Goal: Information Seeking & Learning: Check status

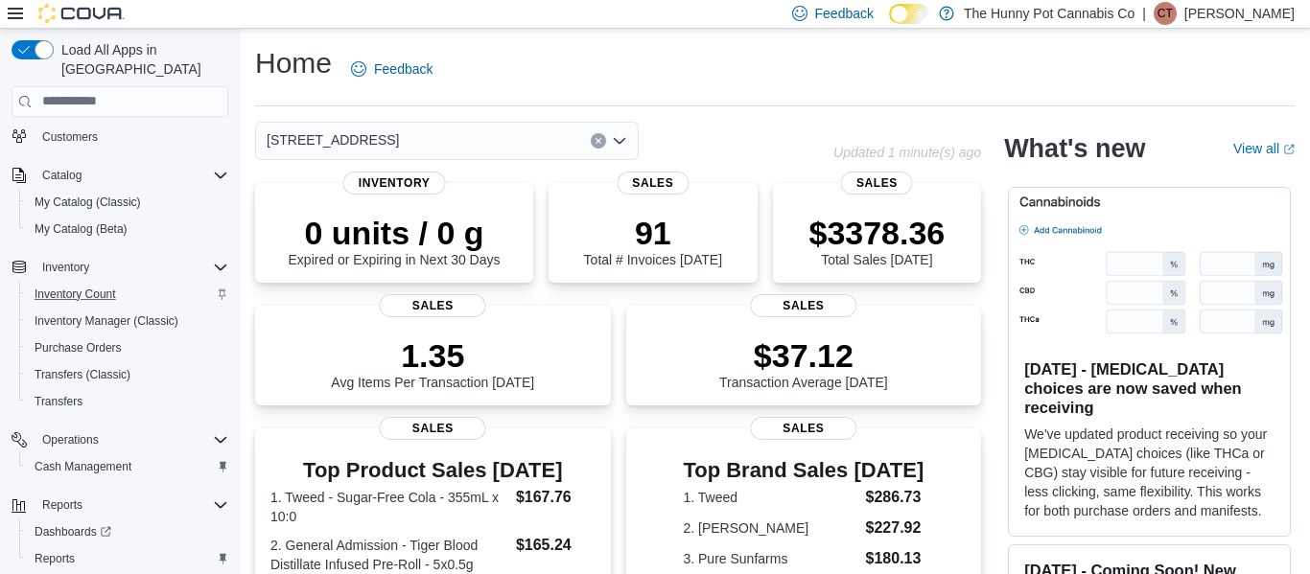
scroll to position [168, 0]
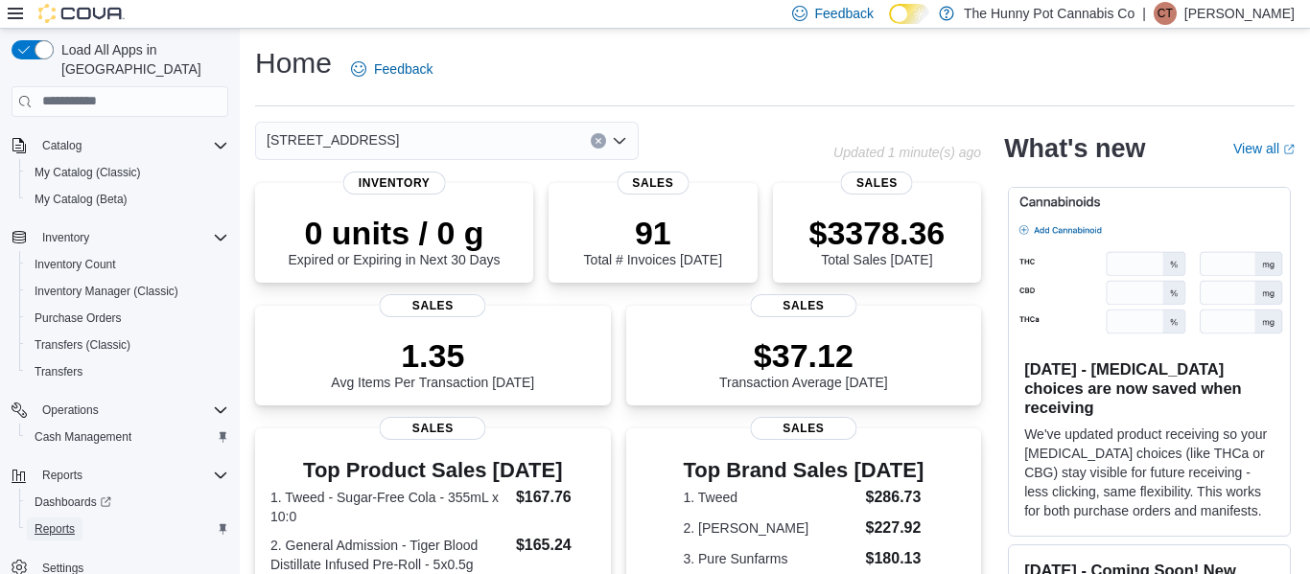
click at [72, 522] on span "Reports" at bounding box center [55, 529] width 40 height 15
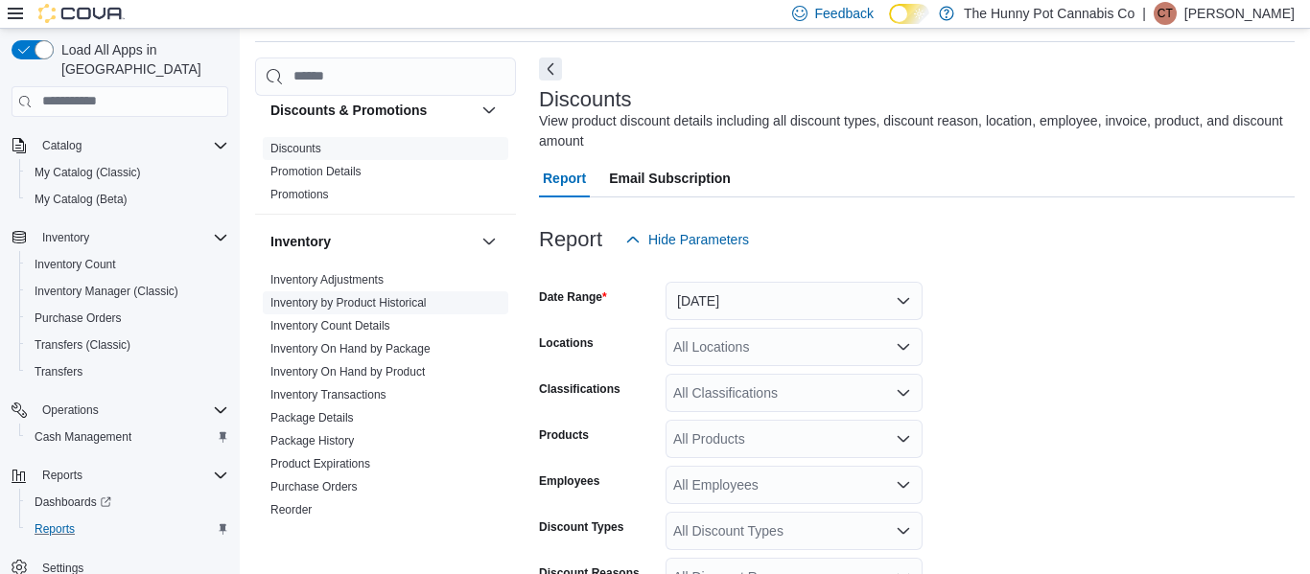
scroll to position [124, 0]
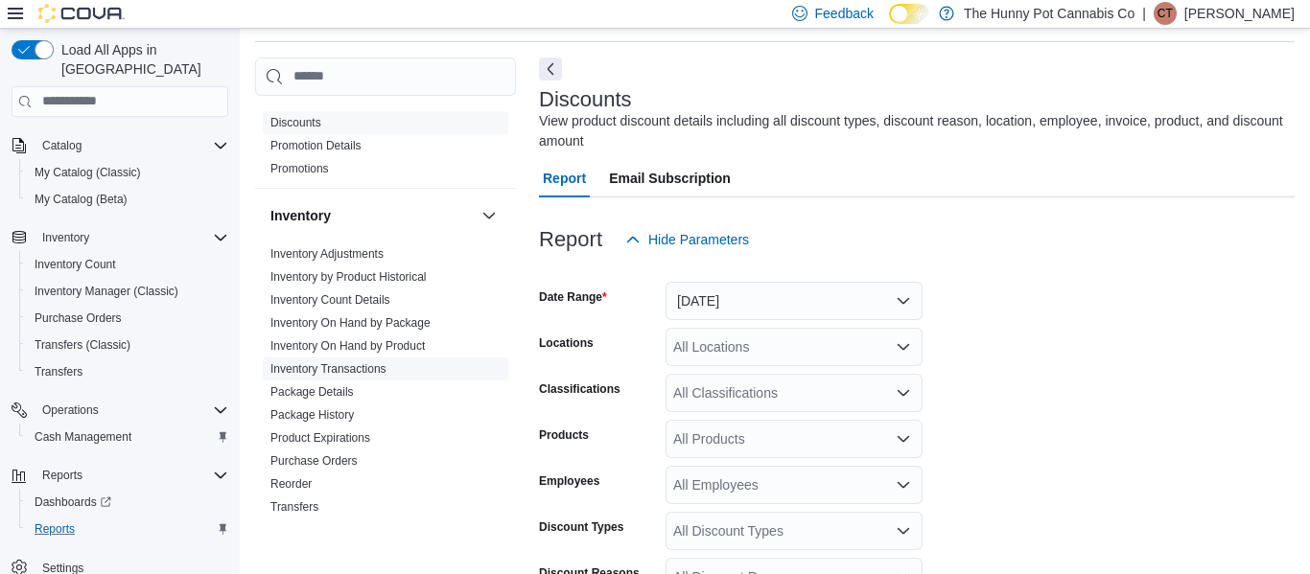
click at [370, 367] on link "Inventory Transactions" at bounding box center [328, 368] width 116 height 13
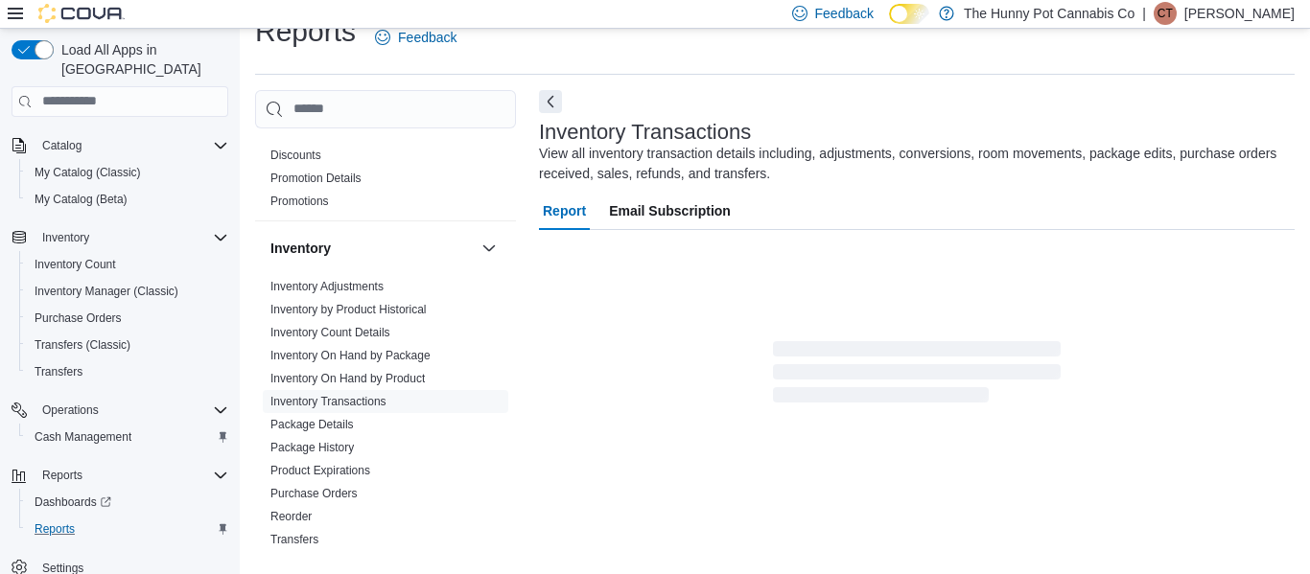
scroll to position [64, 0]
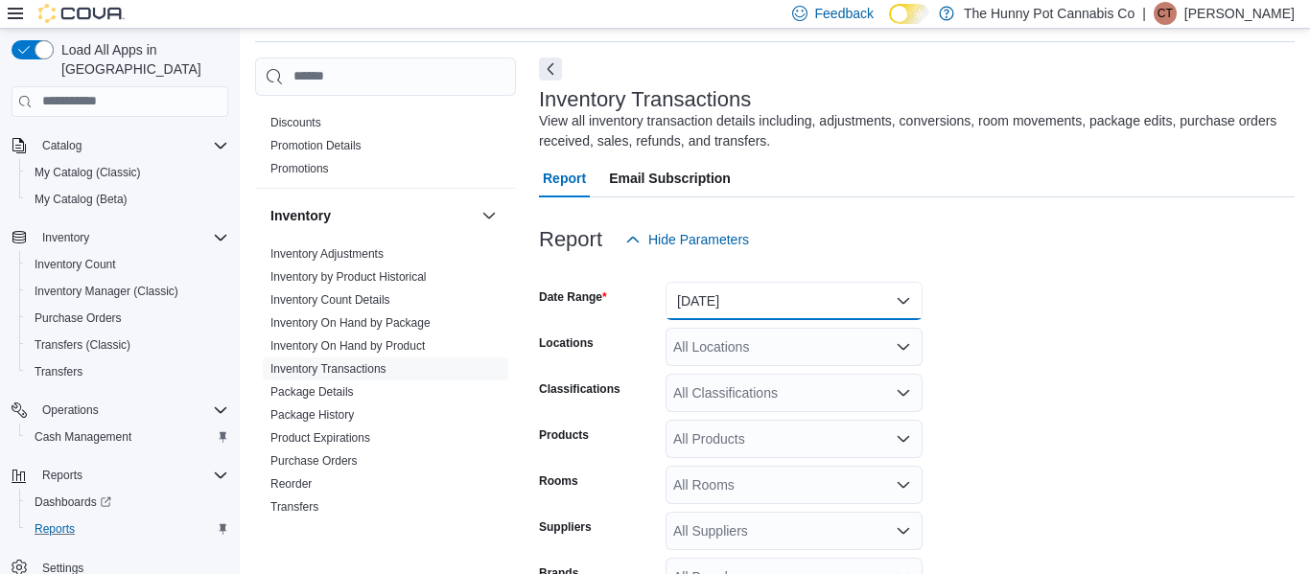
click at [775, 307] on button "Yesterday" at bounding box center [794, 301] width 257 height 38
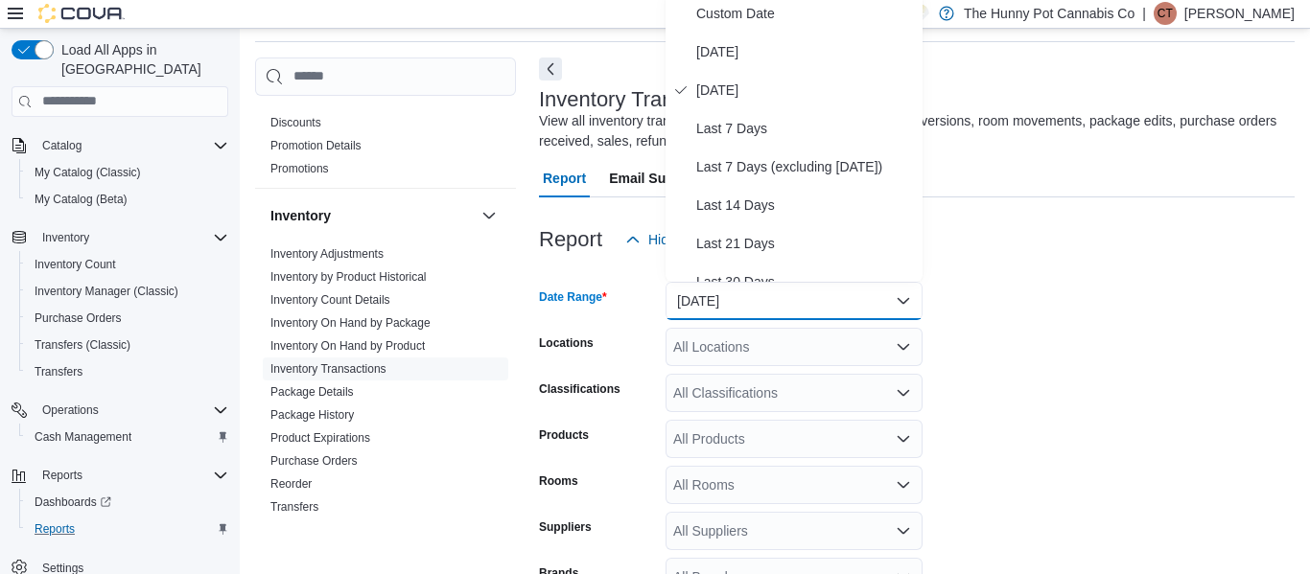
scroll to position [58, 0]
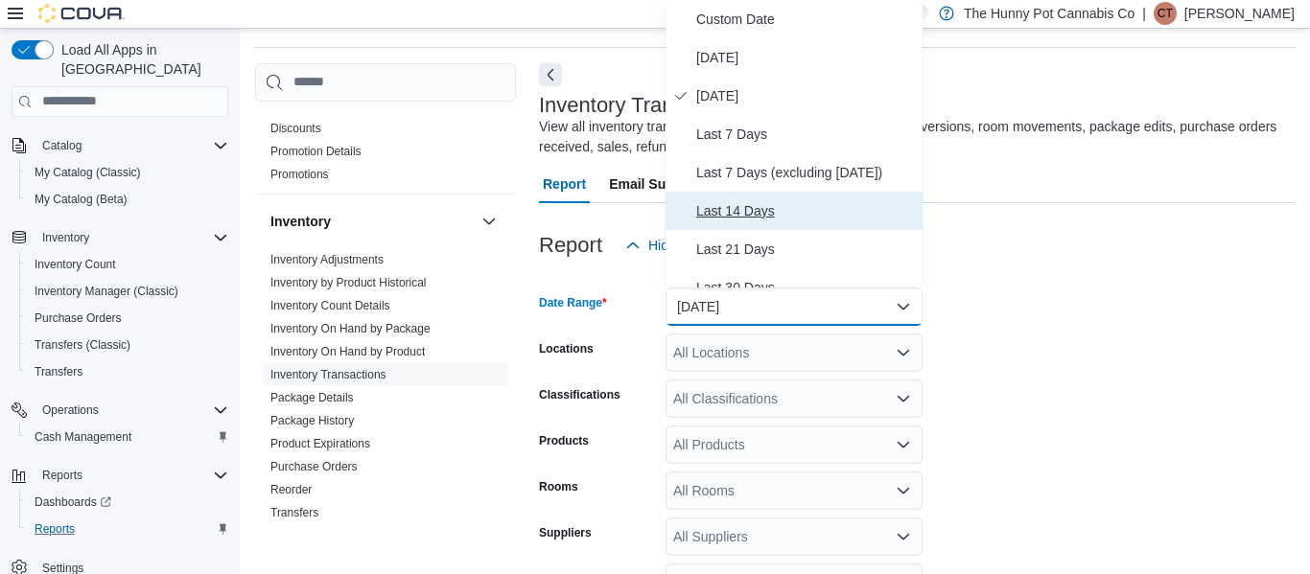
click at [745, 203] on span "Last 14 Days" at bounding box center [805, 210] width 219 height 23
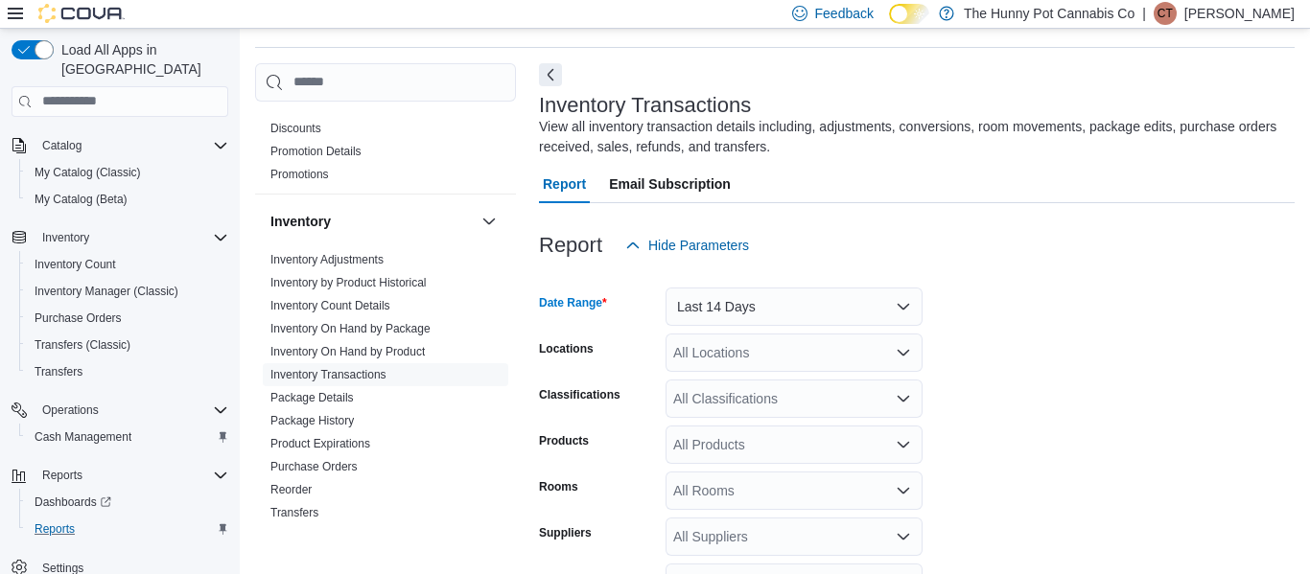
click at [723, 363] on div "All Locations" at bounding box center [794, 353] width 257 height 38
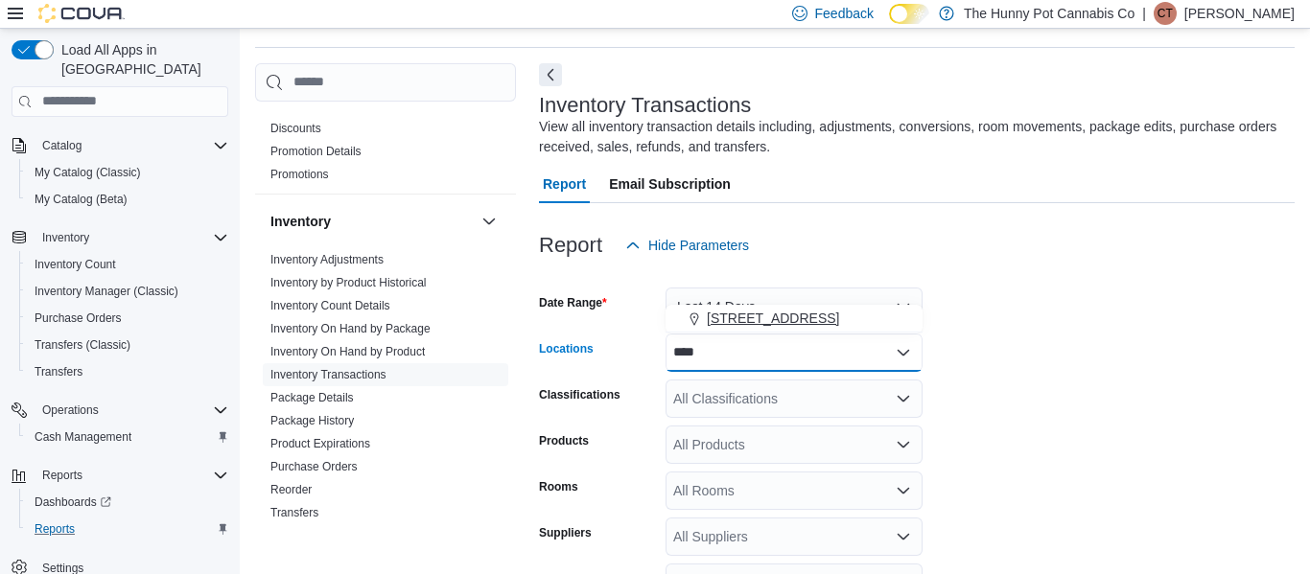
type input "****"
click at [725, 315] on span "40 Centennial Pkwy" at bounding box center [773, 318] width 132 height 19
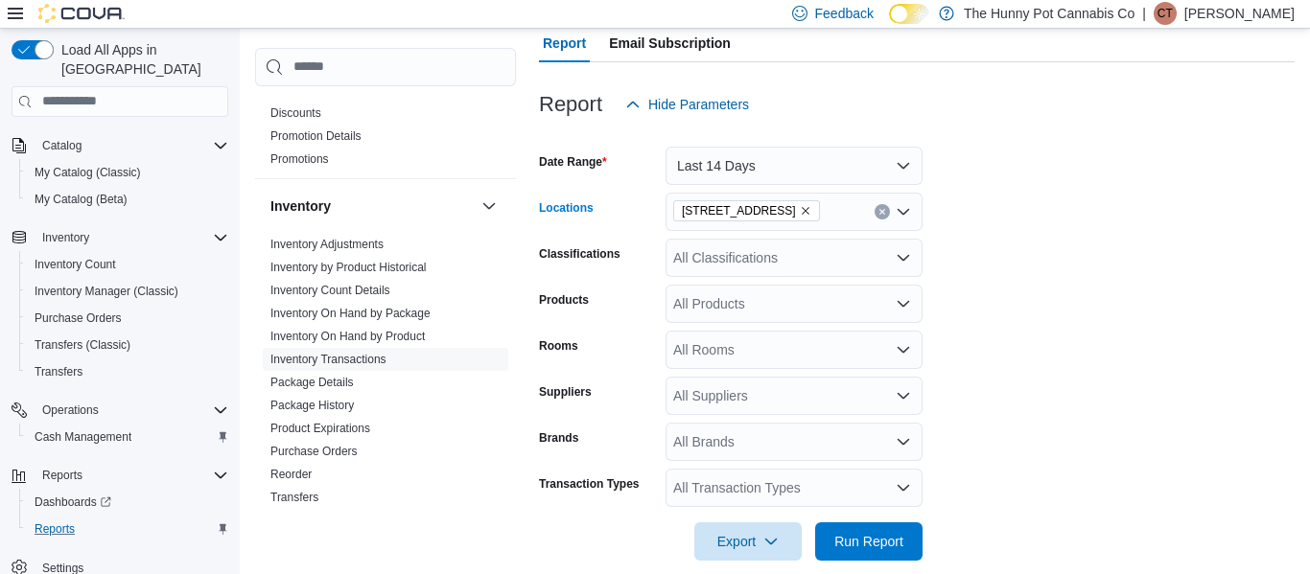
scroll to position [224, 0]
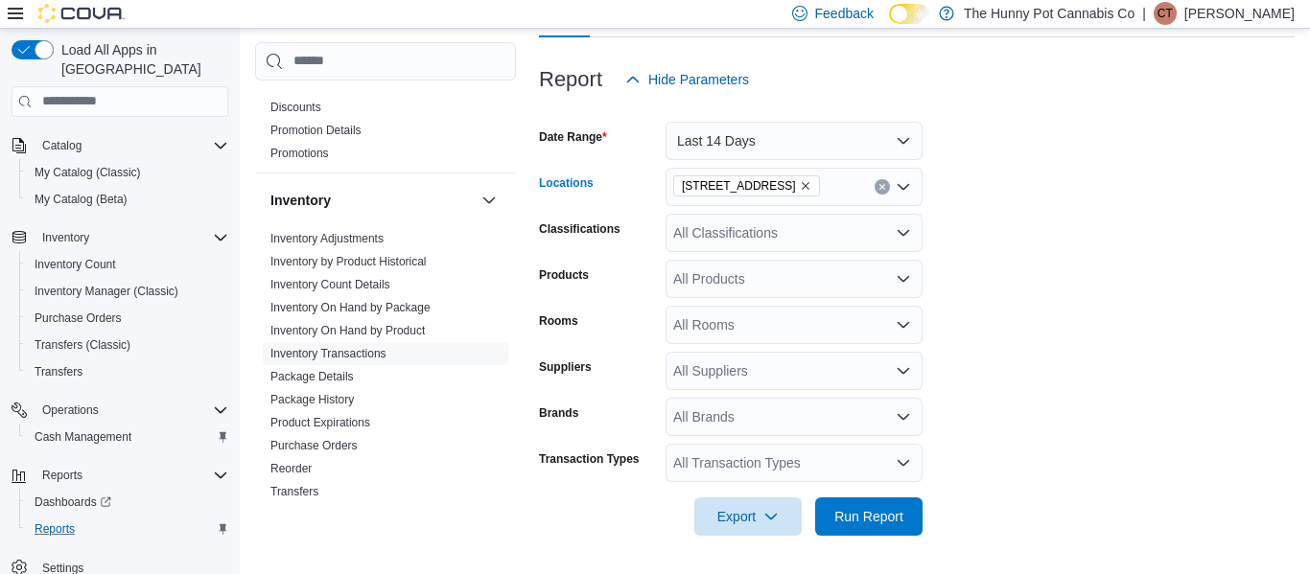
click at [707, 290] on div "All Products" at bounding box center [794, 279] width 257 height 38
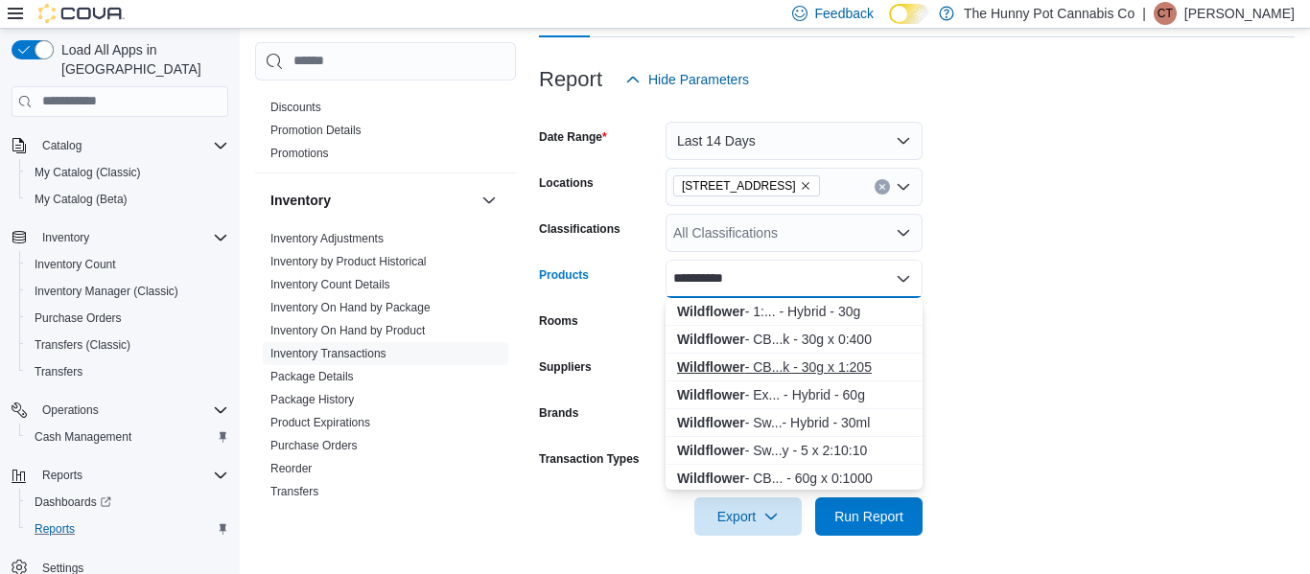
type input "**********"
click at [774, 365] on div "Wildflower - CB...k - 30g x 1:205" at bounding box center [794, 367] width 234 height 19
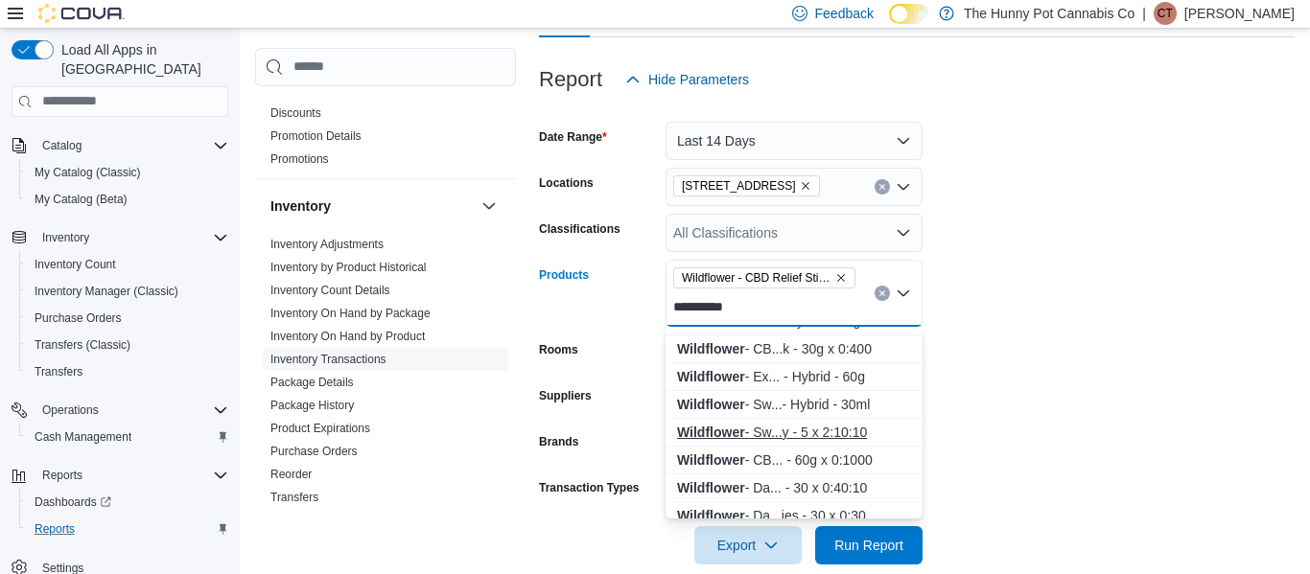
scroll to position [32, 0]
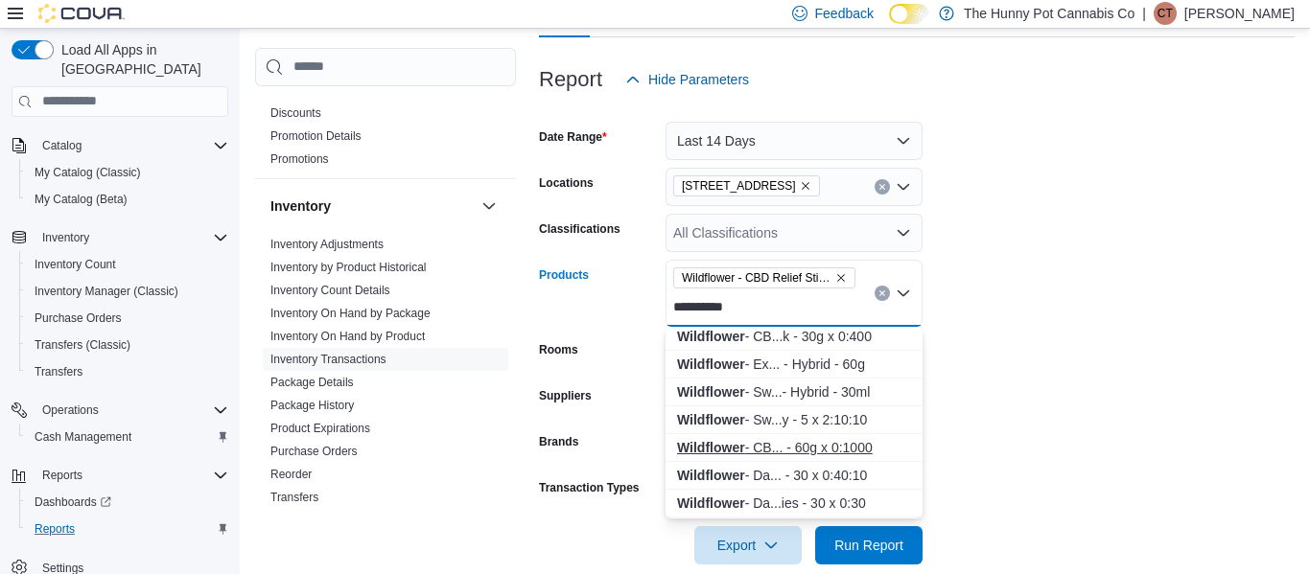
type input "**********"
click at [757, 449] on div "Wildflower - CB... - 60g x 0:1000" at bounding box center [794, 447] width 234 height 19
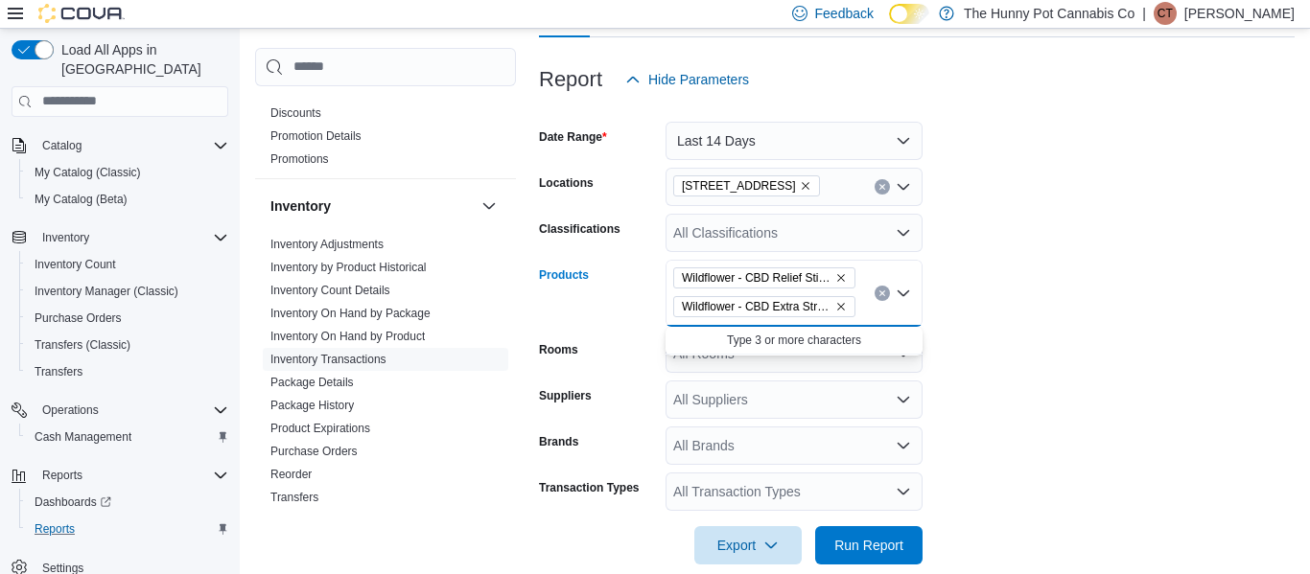
scroll to position [0, 0]
click at [827, 537] on span "Run Report" at bounding box center [869, 544] width 84 height 38
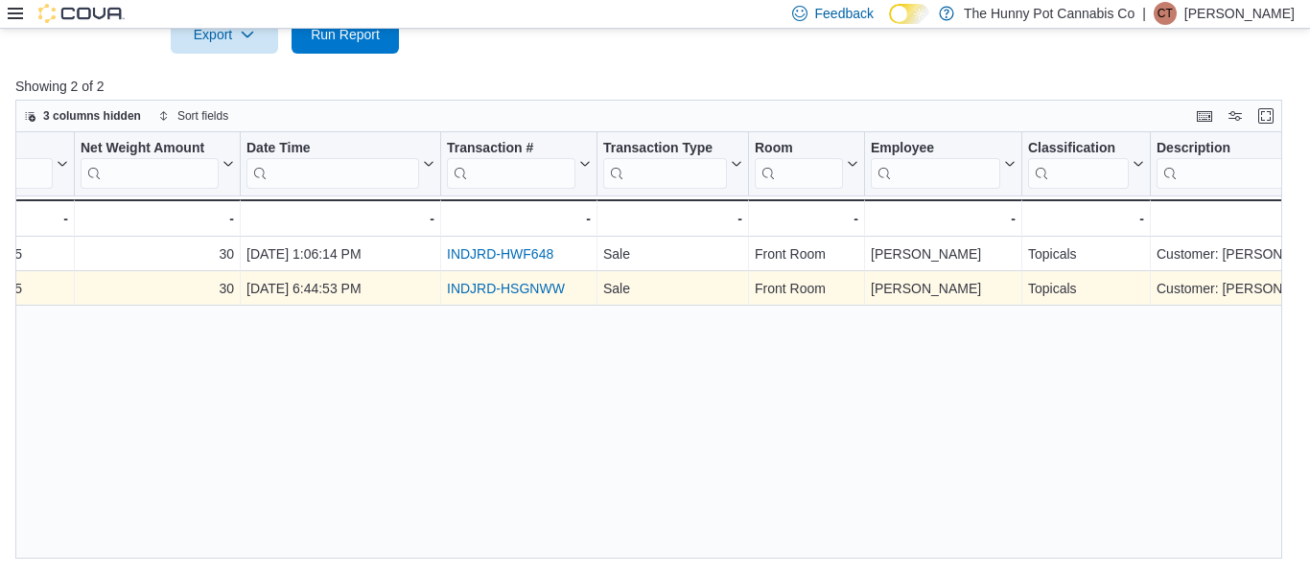
scroll to position [0, 673]
click at [508, 287] on link "INDJRD-HSGNWW" at bounding box center [503, 288] width 118 height 15
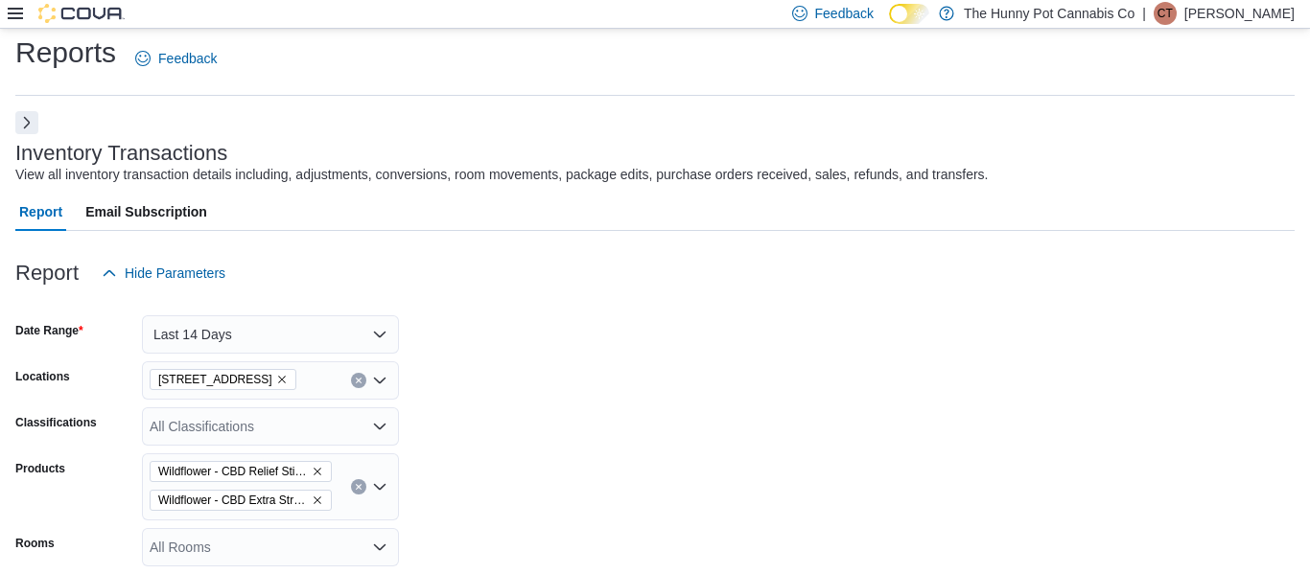
scroll to position [0, 0]
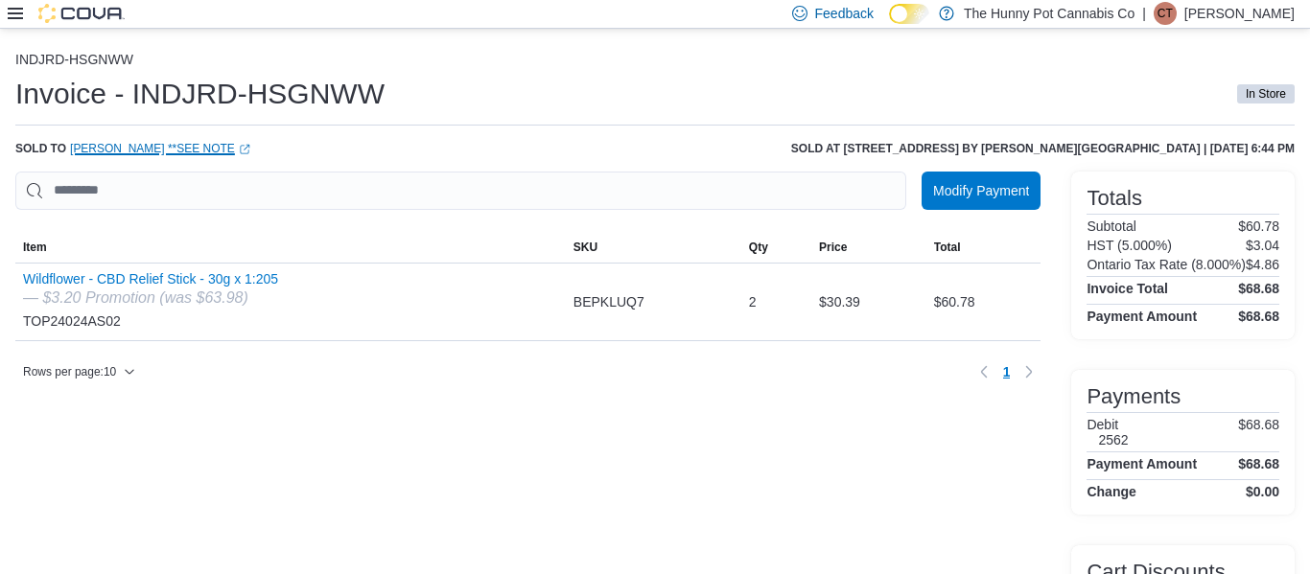
click at [204, 148] on link "MICHELLE Bustos **see Note (opens in a new tab or window)" at bounding box center [160, 148] width 180 height 15
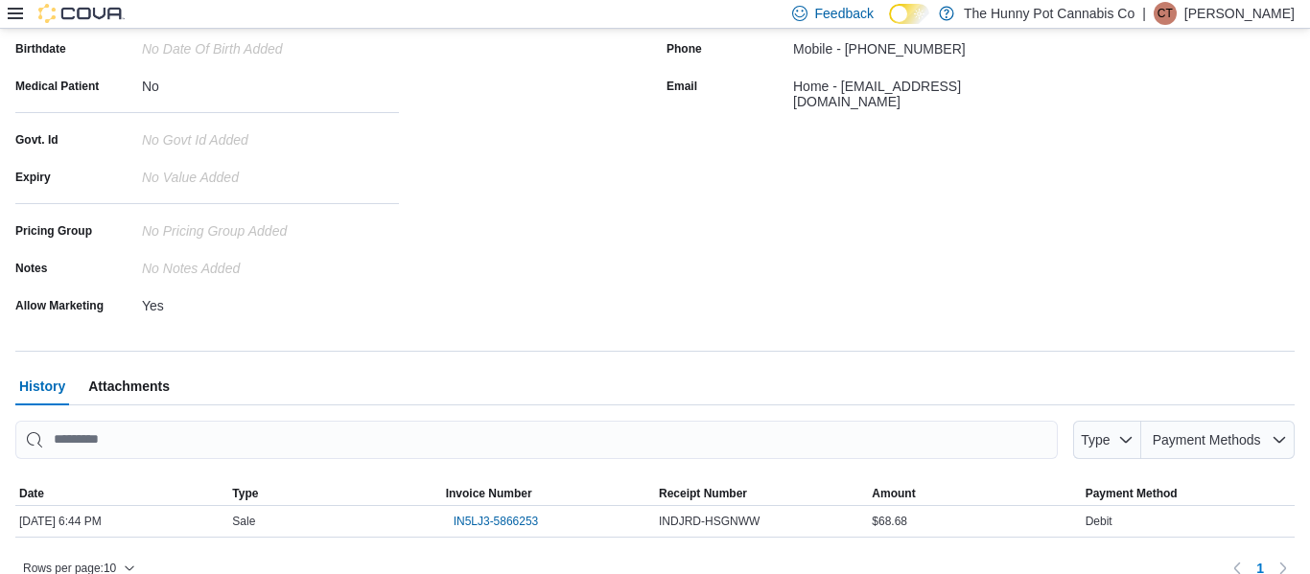
scroll to position [330, 0]
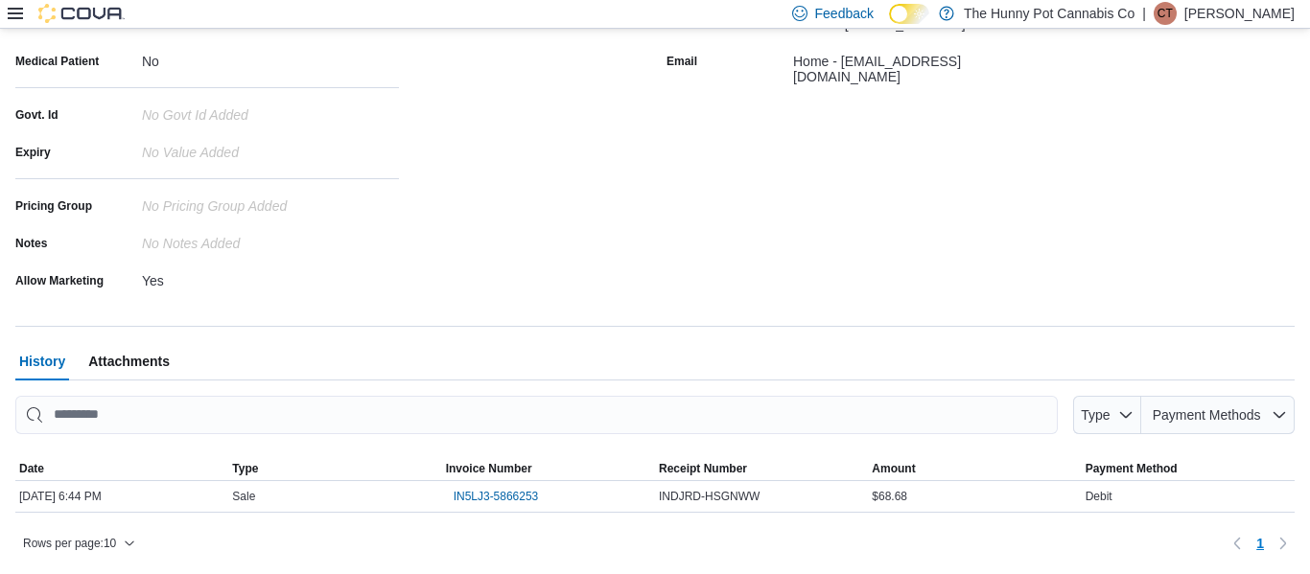
click at [159, 365] on span "Attachments" at bounding box center [129, 361] width 82 height 38
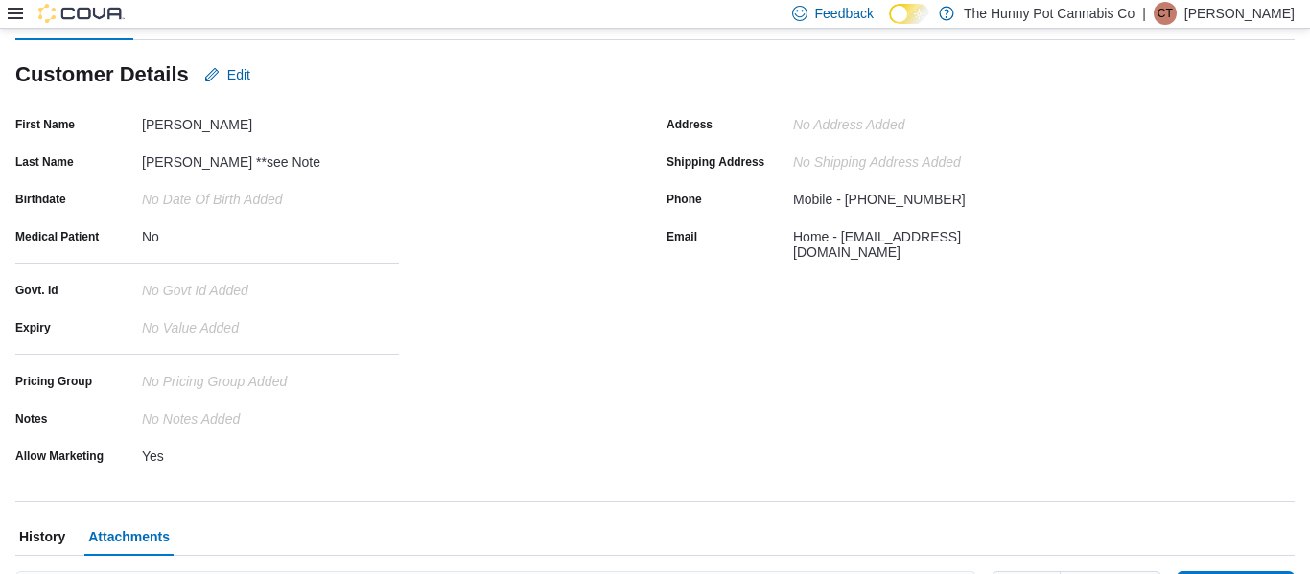
scroll to position [152, 0]
